Goal: Information Seeking & Learning: Learn about a topic

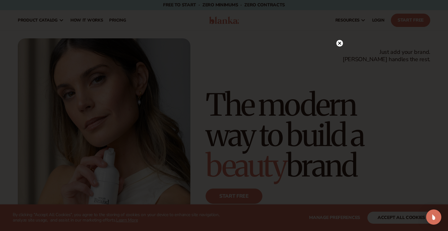
click at [338, 45] on circle at bounding box center [340, 43] width 7 height 7
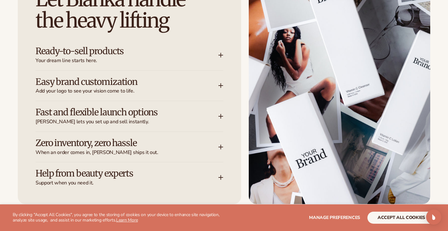
scroll to position [838, 0]
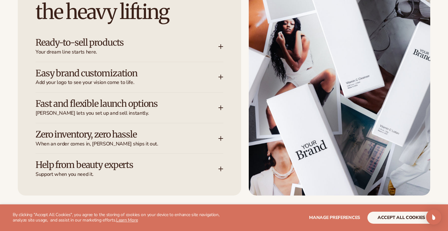
click at [220, 77] on icon at bounding box center [221, 77] width 4 height 0
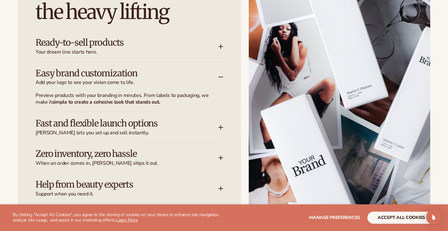
click at [222, 78] on icon at bounding box center [220, 77] width 5 height 5
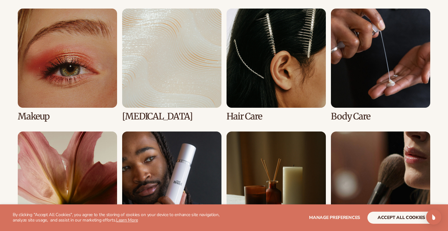
scroll to position [1242, 0]
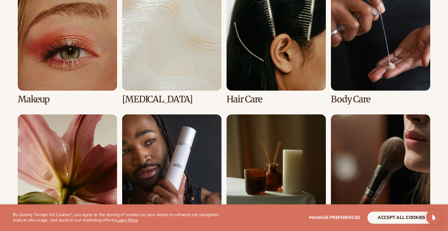
click at [177, 55] on link "2 / 8" at bounding box center [171, 47] width 99 height 113
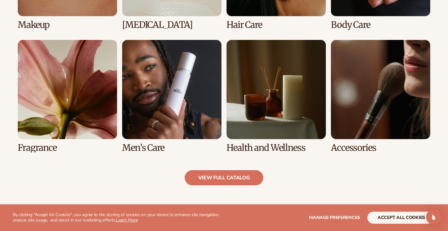
scroll to position [558, 0]
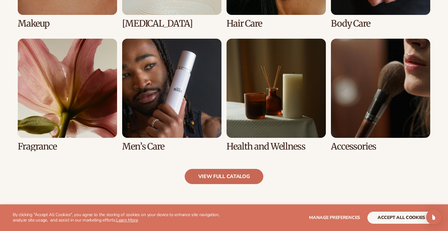
click at [234, 176] on link "view full catalog" at bounding box center [224, 176] width 79 height 15
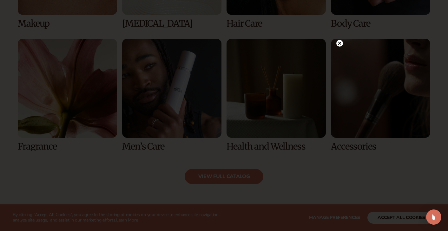
click at [339, 44] on icon at bounding box center [339, 43] width 3 height 3
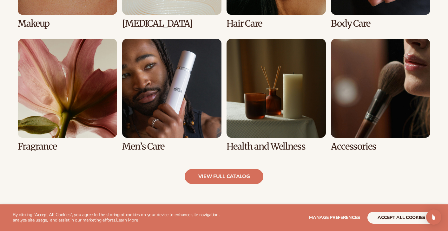
click at [174, 108] on link "6 / 8" at bounding box center [171, 95] width 99 height 113
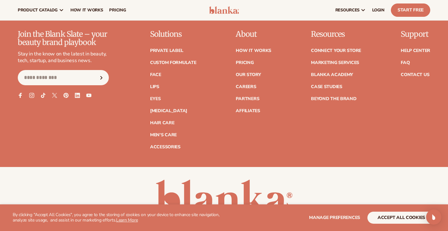
scroll to position [1229, 0]
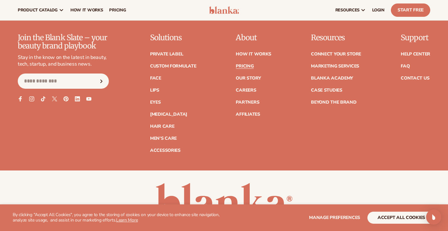
click at [242, 69] on link "Pricing" at bounding box center [245, 66] width 18 height 4
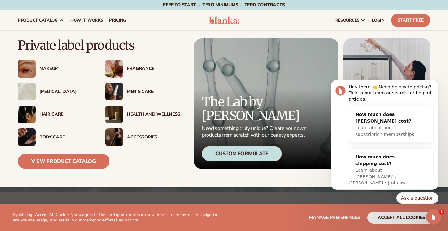
click at [57, 89] on div "[MEDICAL_DATA]" at bounding box center [65, 91] width 53 height 5
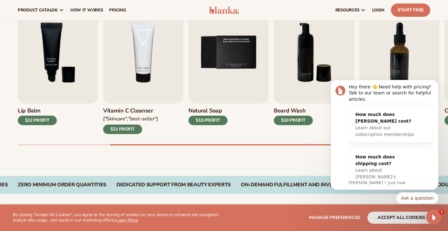
scroll to position [222, 0]
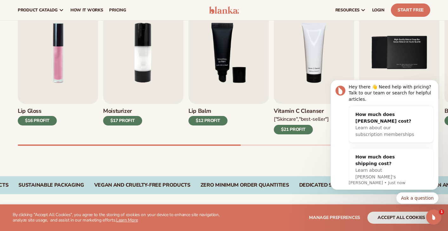
click at [140, 185] on div "VEGAN AND CRUELTY-FREE PRODUCTS" at bounding box center [142, 186] width 96 height 6
click at [136, 86] on img "2 / 9" at bounding box center [143, 53] width 80 height 103
click at [143, 57] on img "2 / 9" at bounding box center [143, 53] width 80 height 103
click at [126, 120] on div "$17 PROFIT" at bounding box center [122, 121] width 39 height 10
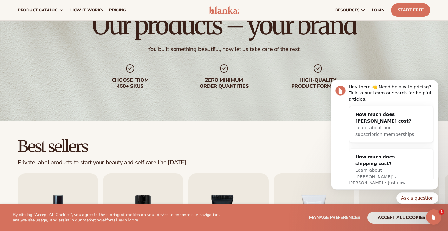
scroll to position [0, 0]
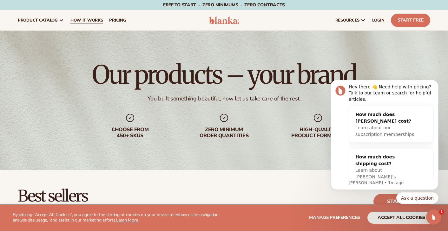
click at [84, 22] on span "How It Works" at bounding box center [86, 20] width 33 height 5
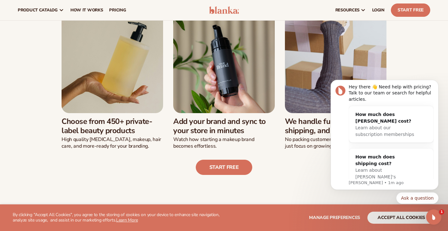
scroll to position [167, 0]
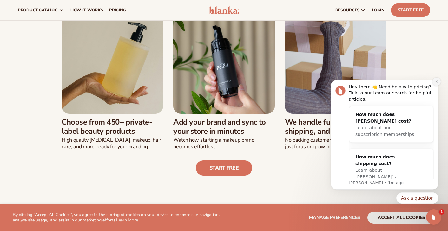
click at [435, 81] on icon "Dismiss notification" at bounding box center [436, 81] width 3 height 3
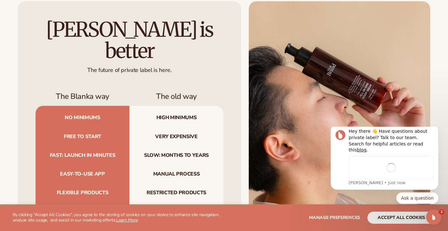
scroll to position [0, 0]
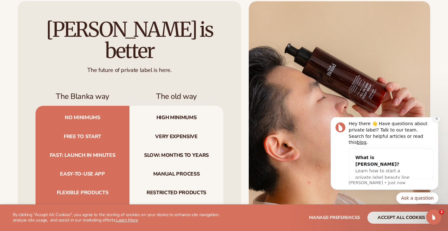
click at [437, 123] on button "Dismiss notification" at bounding box center [437, 119] width 8 height 8
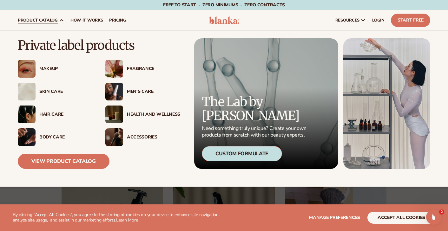
click at [54, 91] on div "Skin Care" at bounding box center [65, 91] width 53 height 5
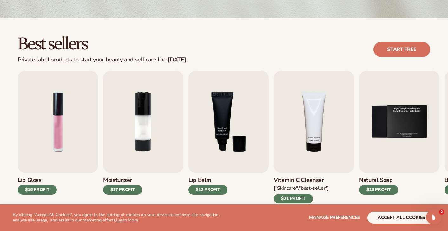
scroll to position [153, 0]
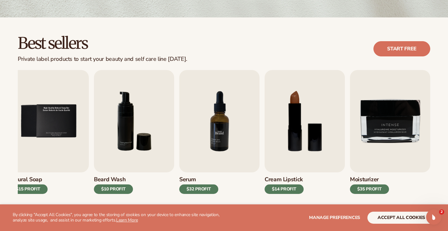
click at [219, 146] on img "7 / 9" at bounding box center [219, 121] width 80 height 103
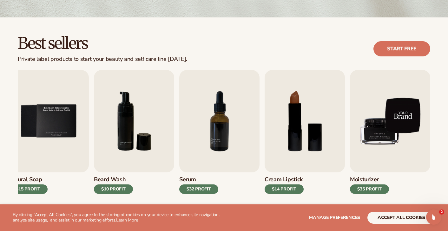
click at [386, 134] on img "9 / 9" at bounding box center [390, 121] width 80 height 103
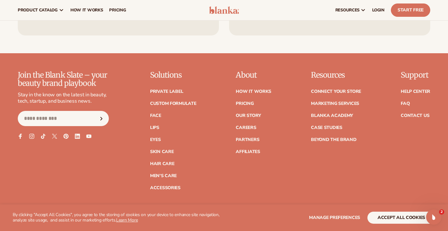
scroll to position [1075, 0]
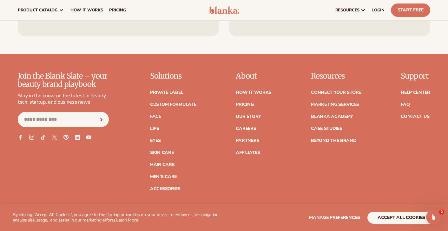
click at [246, 105] on link "Pricing" at bounding box center [245, 105] width 18 height 4
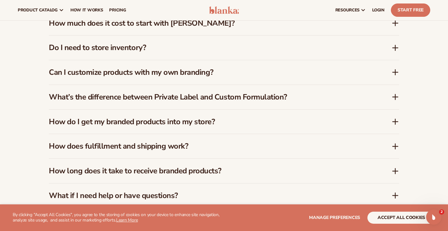
scroll to position [934, 0]
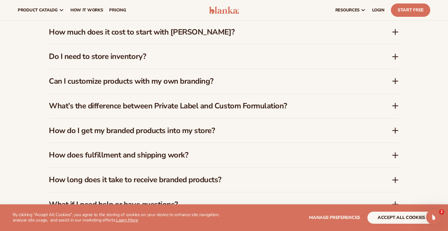
click at [394, 106] on icon at bounding box center [395, 106] width 5 height 0
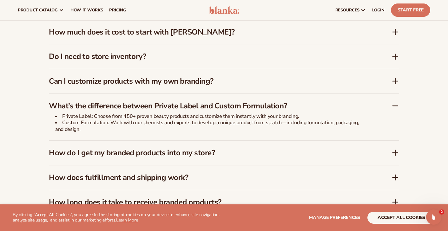
click at [395, 106] on icon at bounding box center [395, 106] width 5 height 0
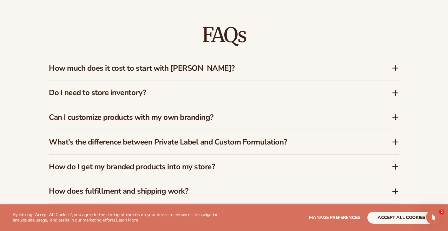
scroll to position [915, 0]
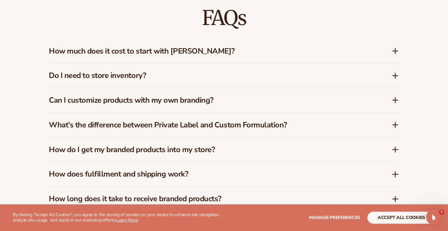
click at [395, 146] on icon at bounding box center [396, 150] width 8 height 8
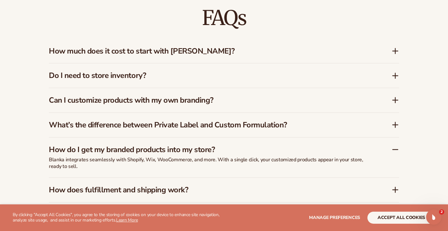
click at [395, 146] on icon at bounding box center [396, 150] width 8 height 8
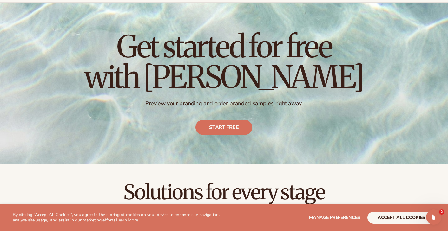
scroll to position [0, 0]
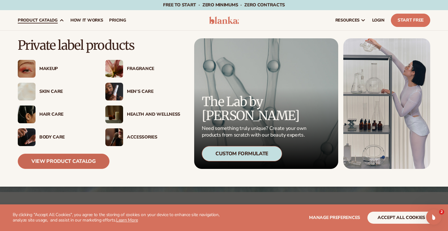
click at [65, 162] on link "View Product Catalog" at bounding box center [64, 161] width 92 height 15
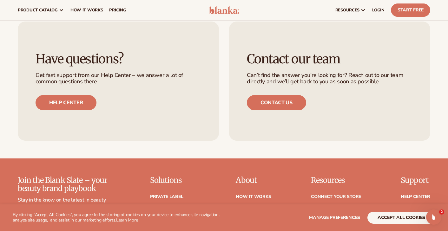
scroll to position [970, 0]
click at [225, 9] on img at bounding box center [224, 10] width 30 height 8
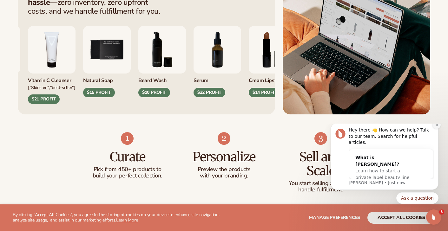
click at [435, 127] on icon "Dismiss notification" at bounding box center [436, 125] width 3 height 3
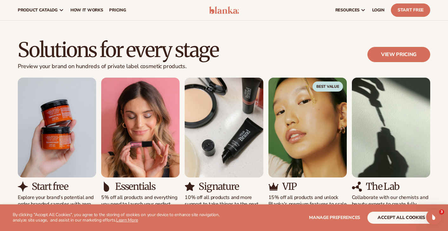
scroll to position [545, 0]
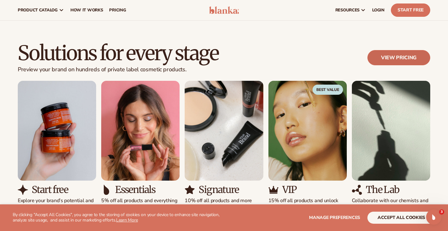
click at [406, 57] on link "View pricing" at bounding box center [399, 57] width 63 height 15
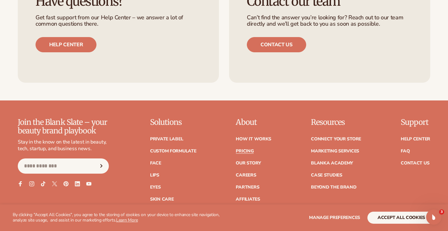
scroll to position [1293, 0]
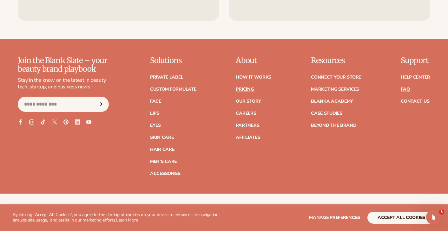
click at [405, 87] on link "FAQ" at bounding box center [405, 89] width 9 height 4
